Goal: Information Seeking & Learning: Learn about a topic

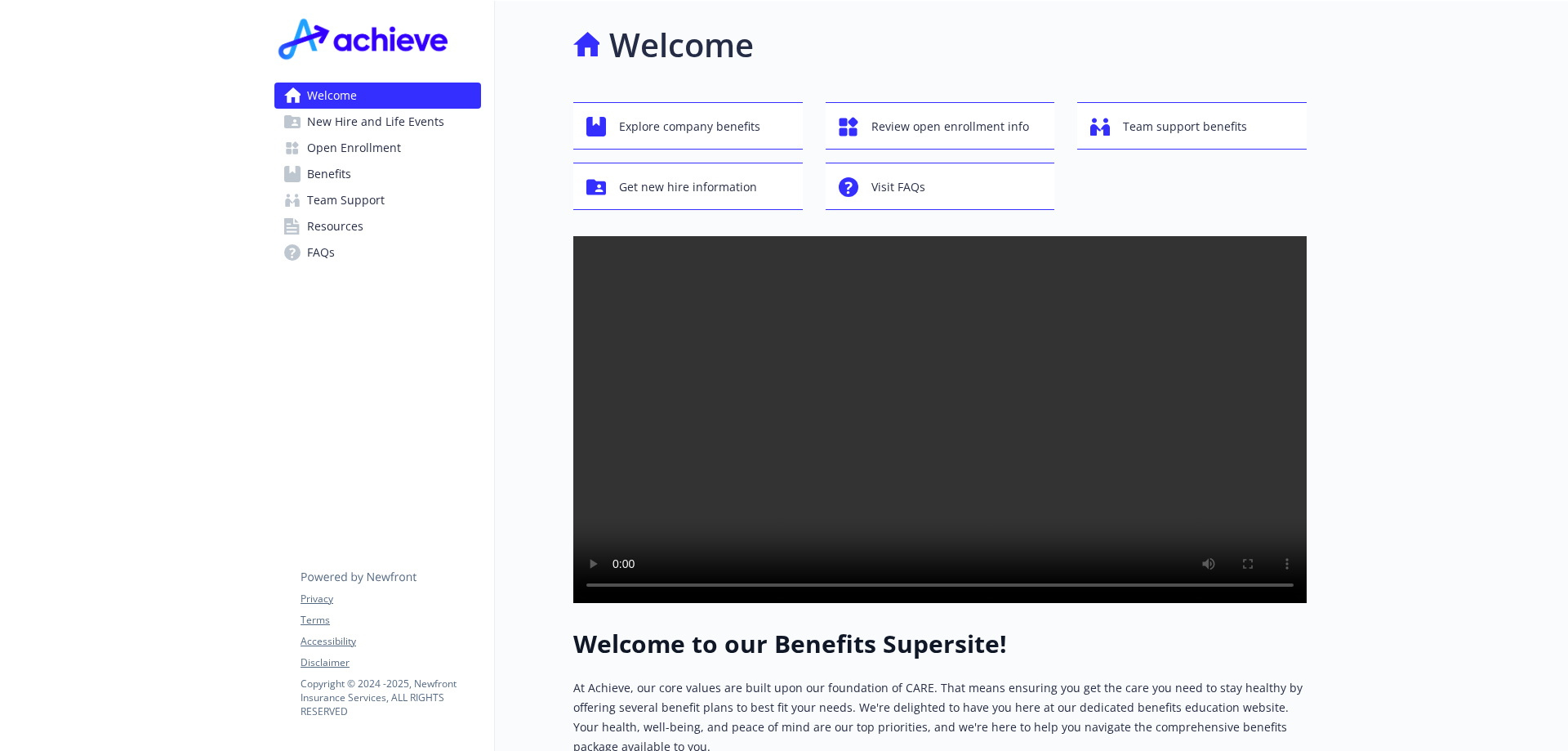
click at [368, 192] on span "Team Support" at bounding box center [346, 200] width 78 height 26
click at [364, 151] on span "Open Enrollment" at bounding box center [354, 148] width 94 height 26
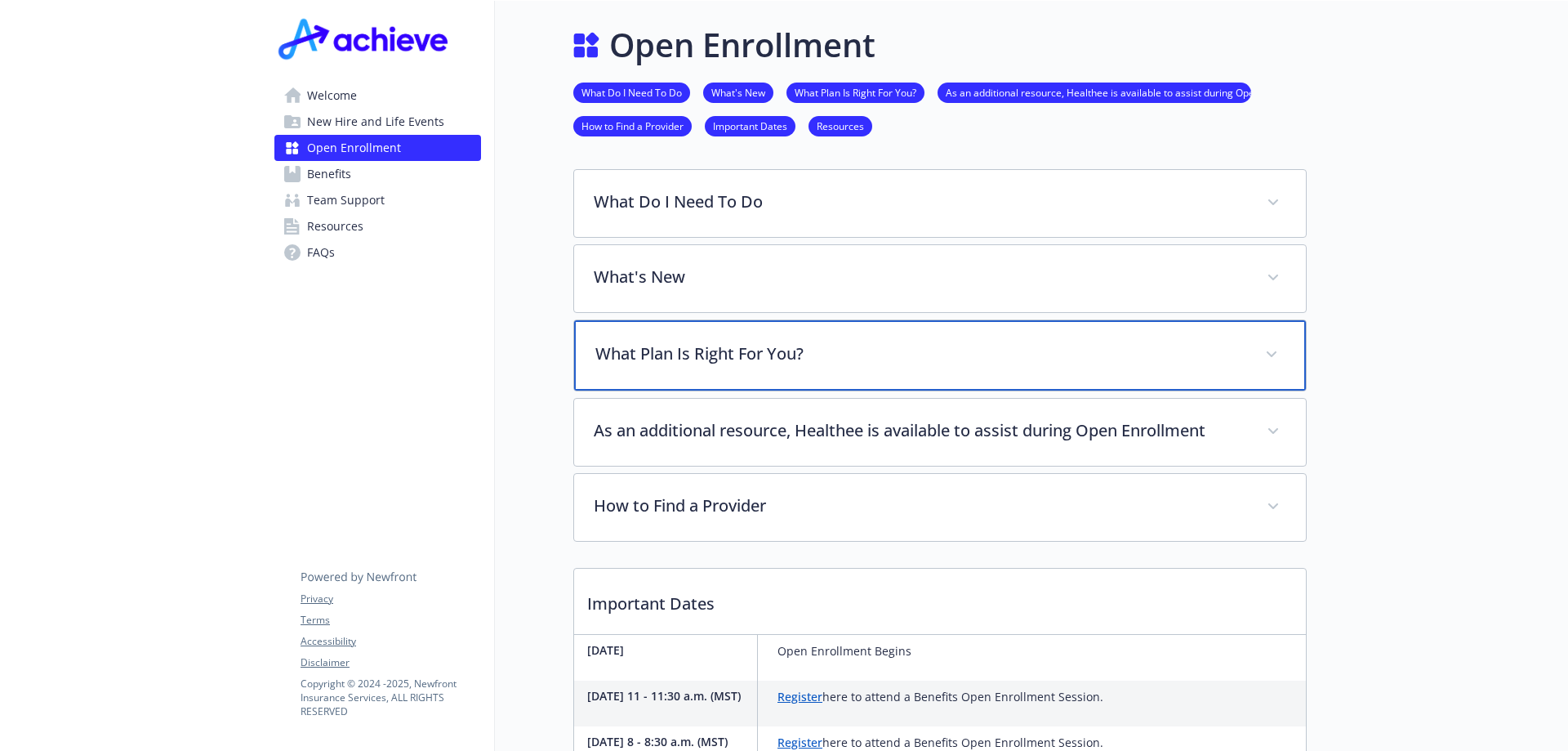
click at [772, 347] on p "What Plan Is Right For You?" at bounding box center [921, 353] width 650 height 25
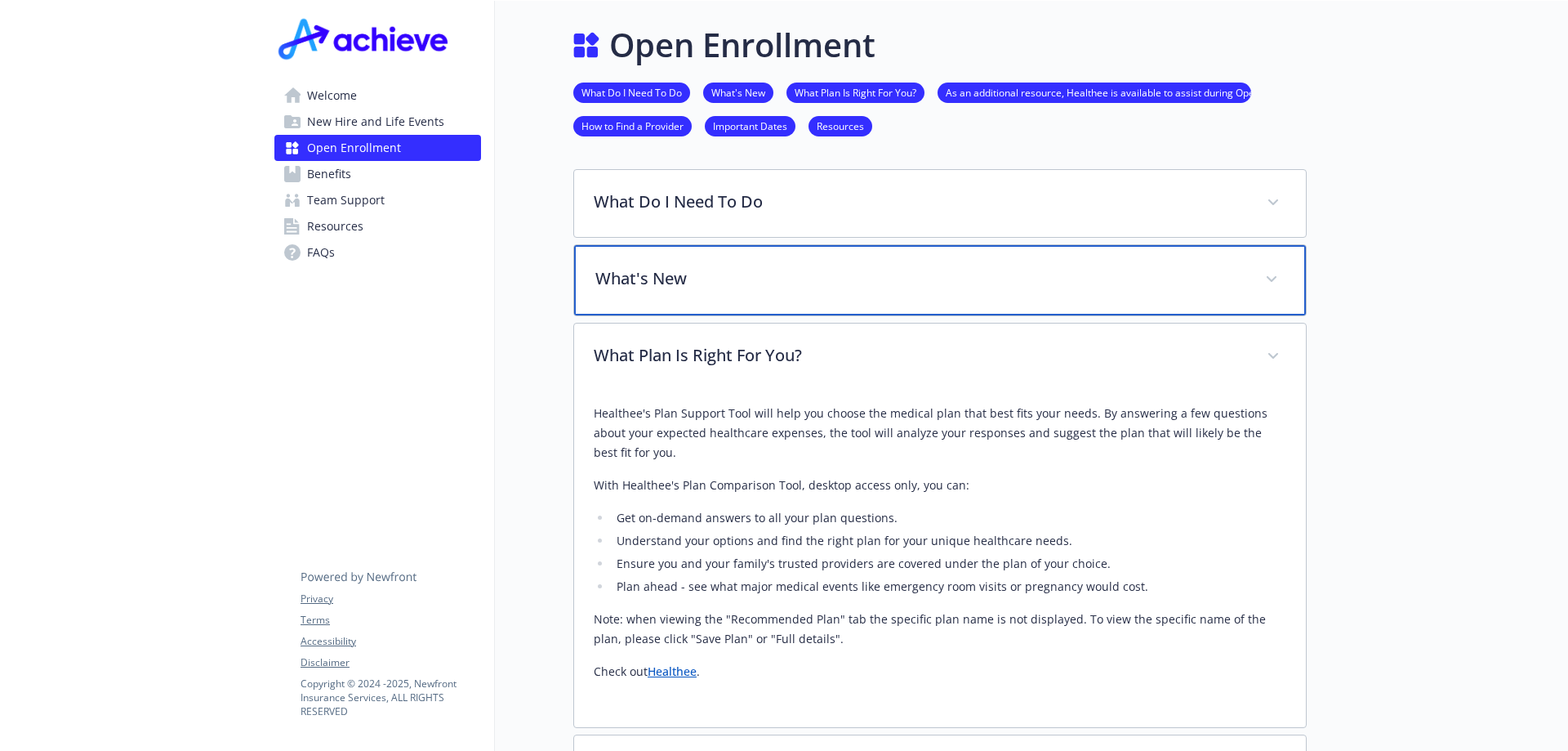
click at [770, 292] on div "What's New" at bounding box center [941, 280] width 732 height 70
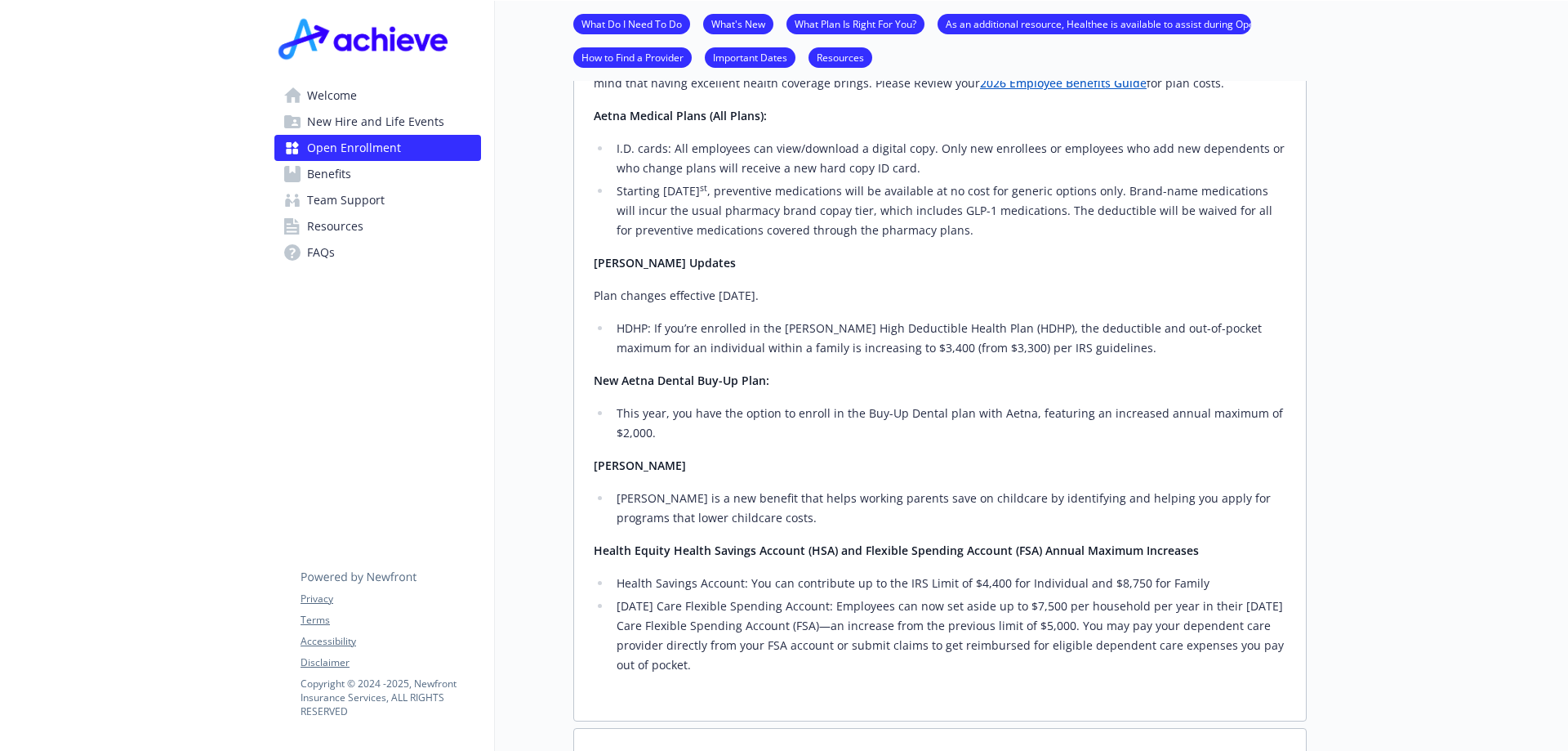
scroll to position [245, 0]
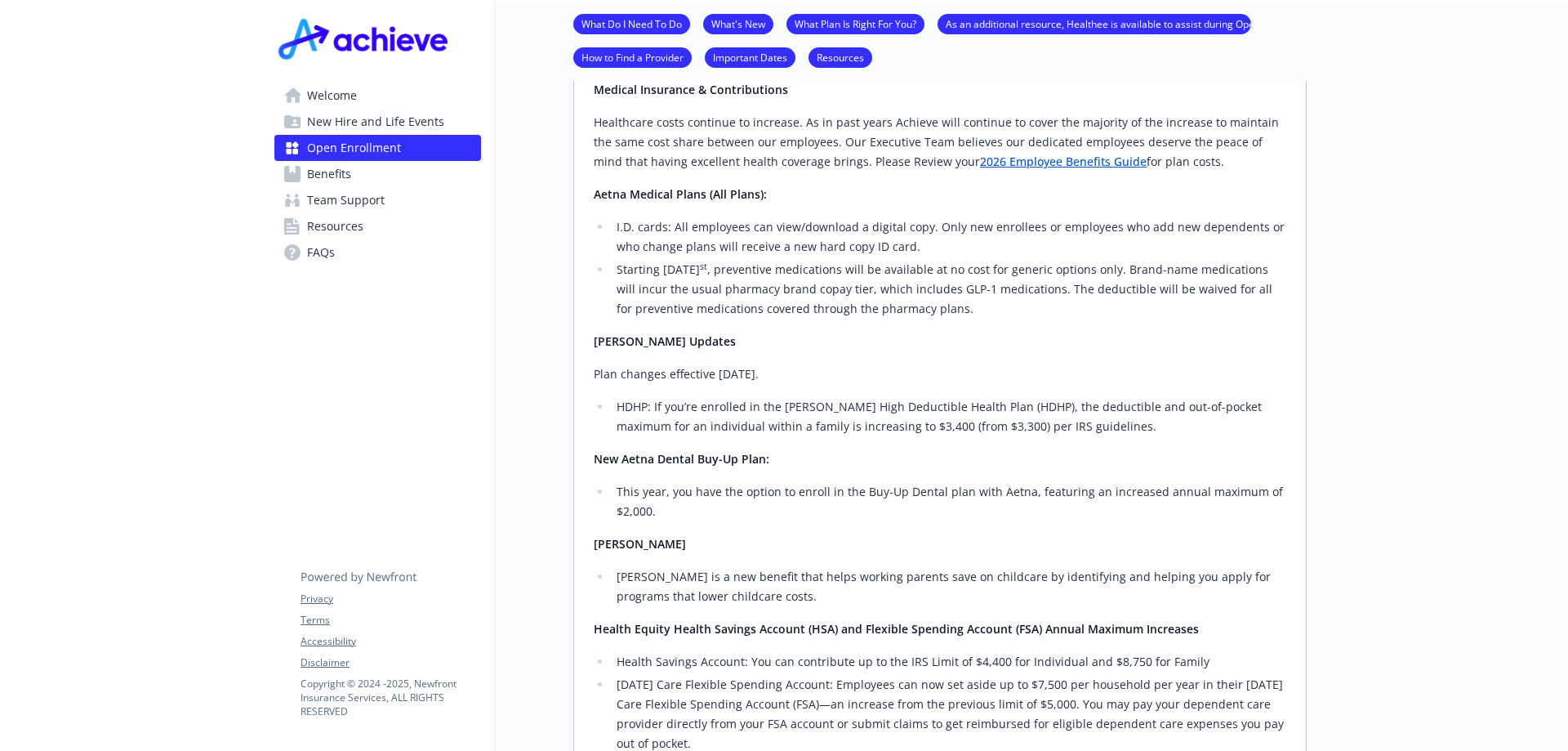
click at [1059, 165] on link "2026 Employee Benefits Guide" at bounding box center [1063, 162] width 167 height 16
